Goal: Contribute content

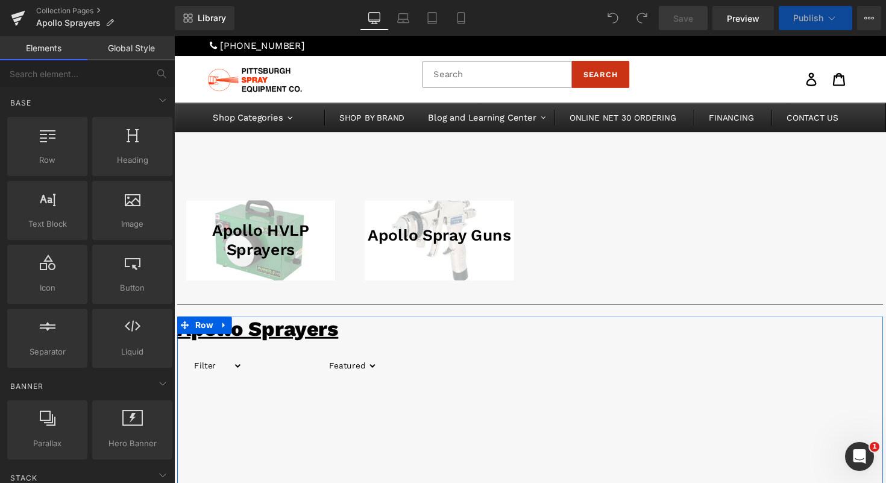
scroll to position [526, 0]
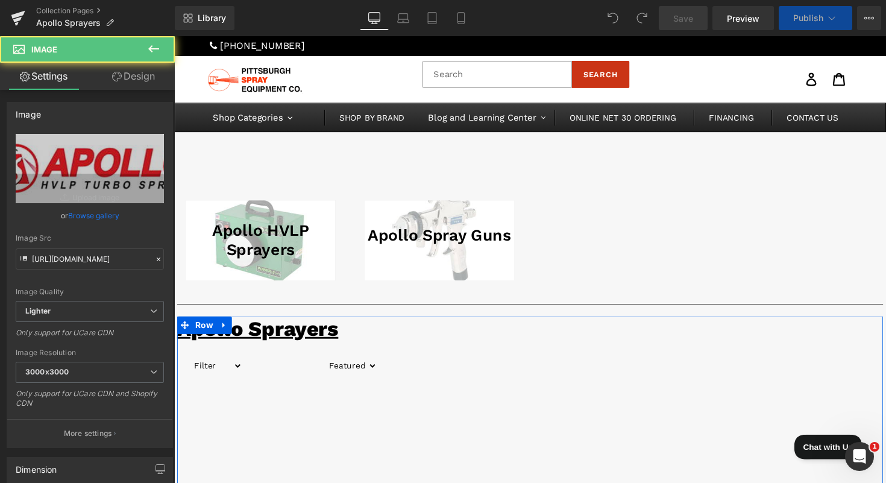
scroll to position [0, 0]
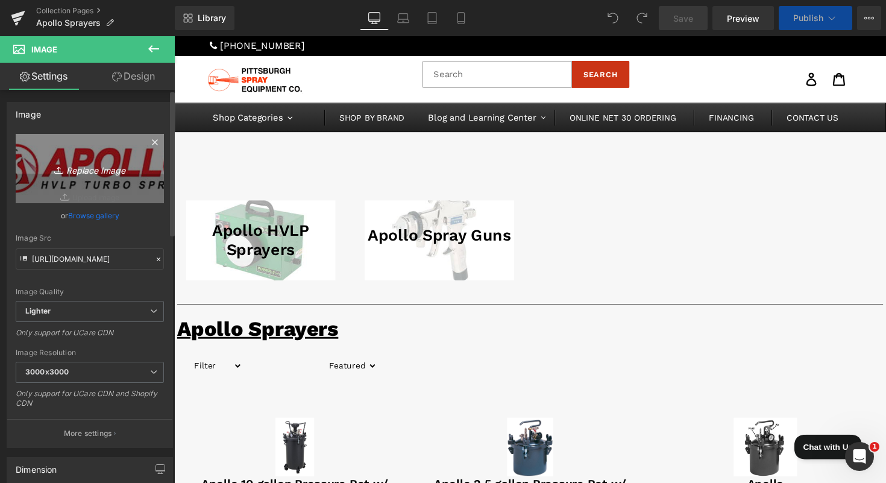
click at [95, 161] on icon "Replace Image" at bounding box center [90, 168] width 96 height 15
type input "C:\fakepath\apollonew.png"
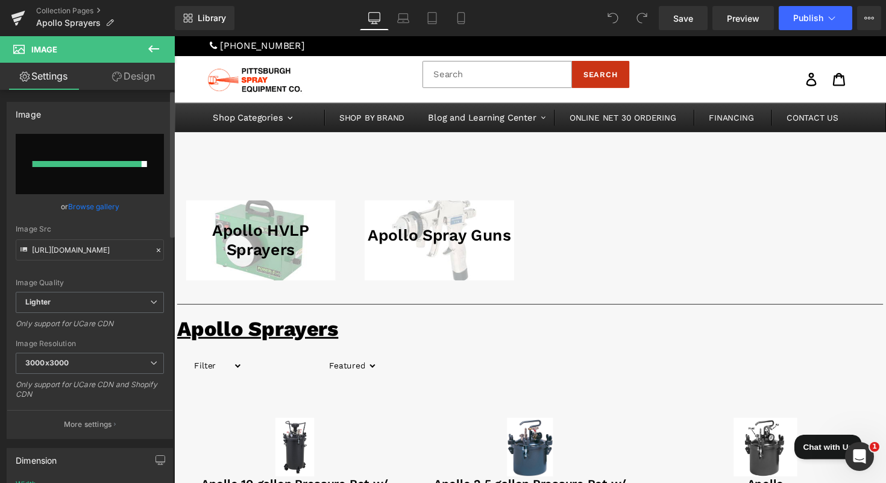
click at [130, 160] on input "file" at bounding box center [90, 164] width 148 height 60
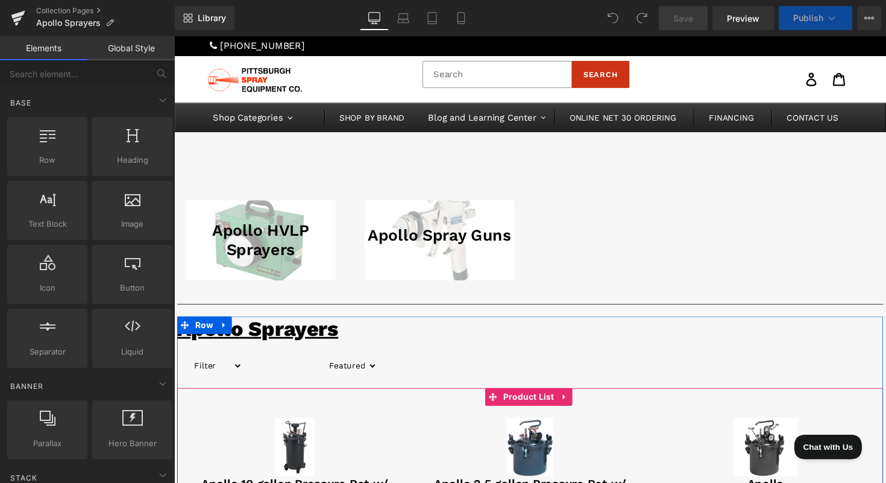
scroll to position [889, 0]
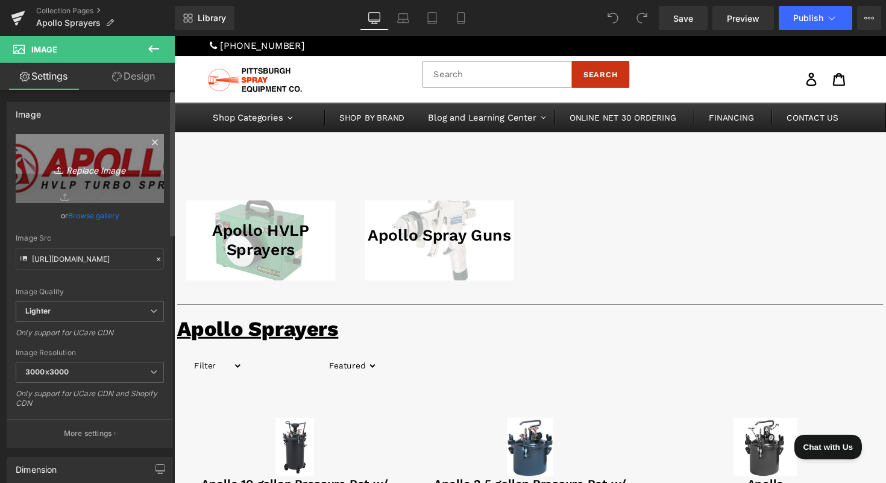
click at [76, 151] on link "Replace Image" at bounding box center [90, 168] width 148 height 69
type input "C:\fakepath\apollonew.png"
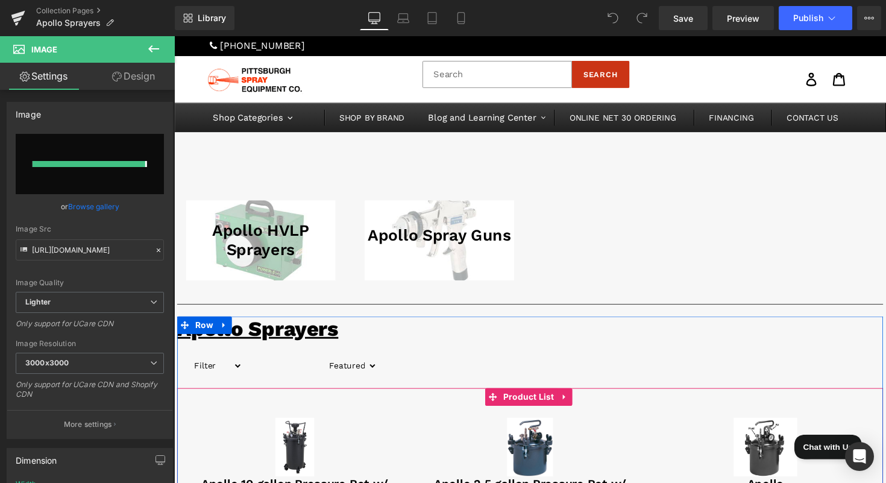
type input "[URL][DOMAIN_NAME]"
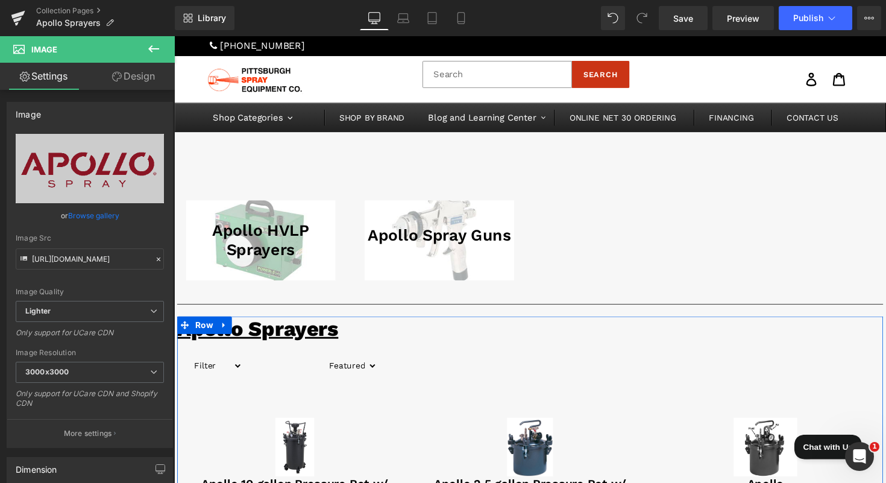
scroll to position [1042, 0]
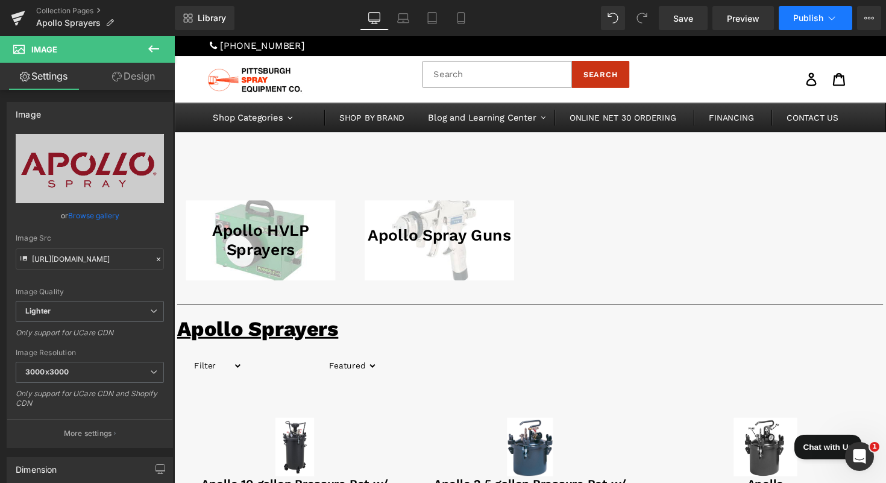
click at [811, 13] on span "Publish" at bounding box center [808, 18] width 30 height 10
click at [679, 15] on span "Save" at bounding box center [683, 18] width 20 height 13
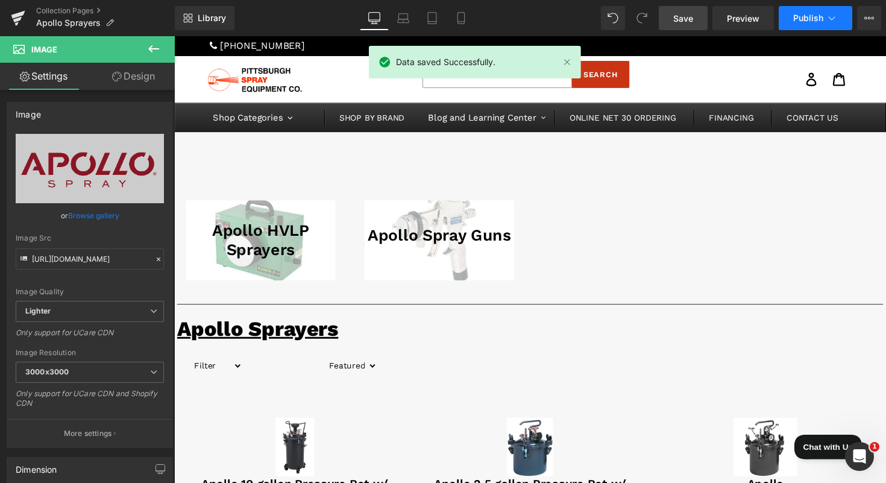
click at [816, 20] on span "Publish" at bounding box center [808, 18] width 30 height 10
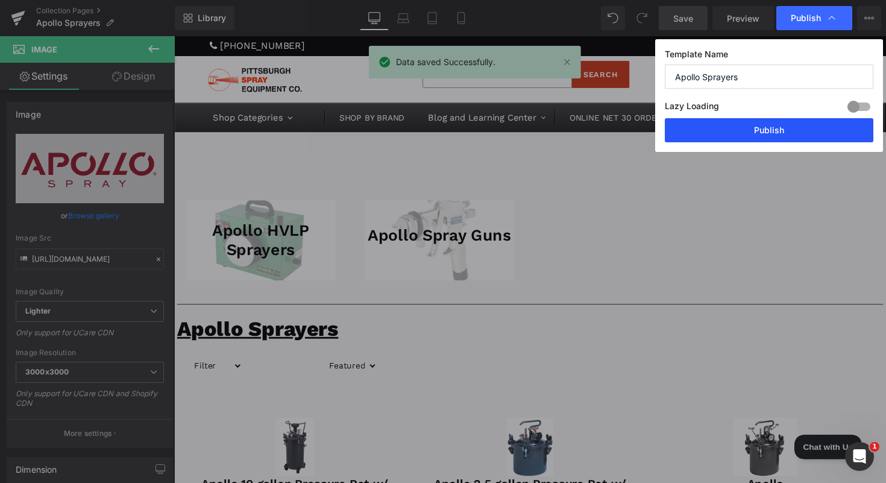
click at [758, 128] on button "Publish" at bounding box center [769, 130] width 209 height 24
